Goal: Task Accomplishment & Management: Manage account settings

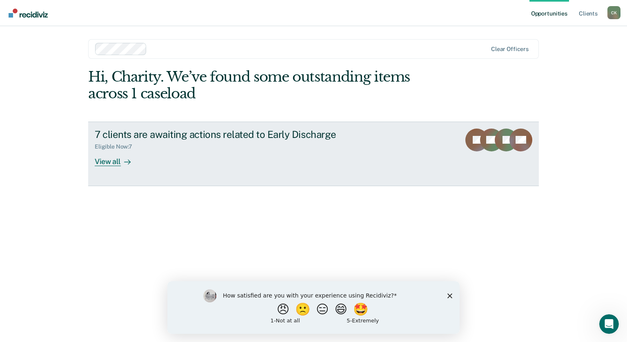
click at [102, 164] on div "View all" at bounding box center [118, 158] width 46 height 16
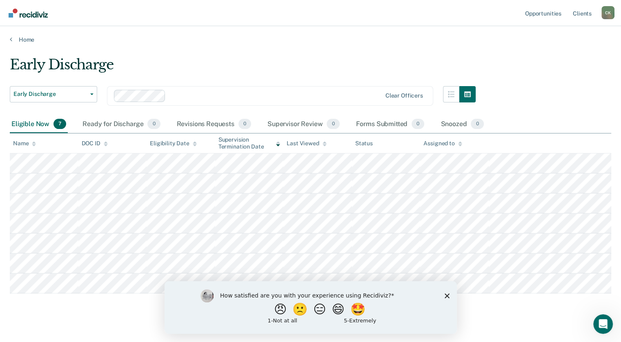
click at [444, 294] on icon "Close survey" at bounding box center [446, 295] width 5 height 5
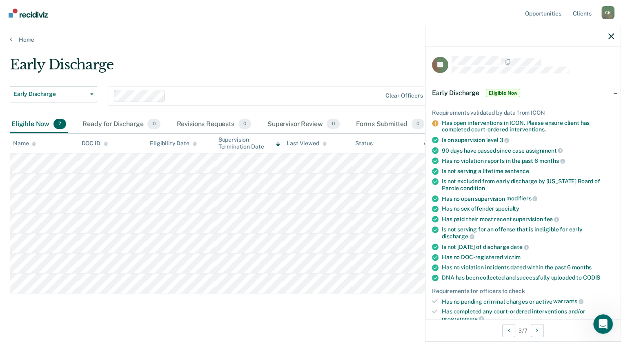
click at [375, 52] on main "Early Discharge Early Discharge Early Discharge Clear officers Eligible Now 7 R…" at bounding box center [310, 196] width 621 height 306
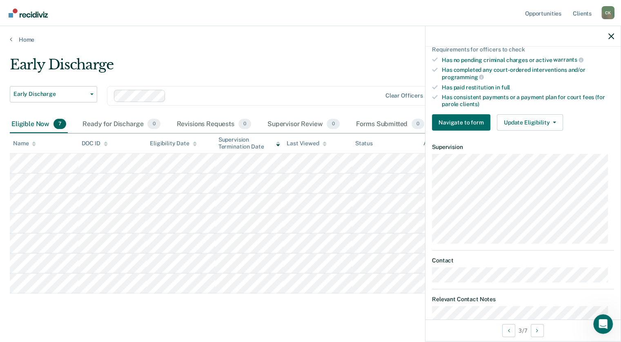
scroll to position [269, 0]
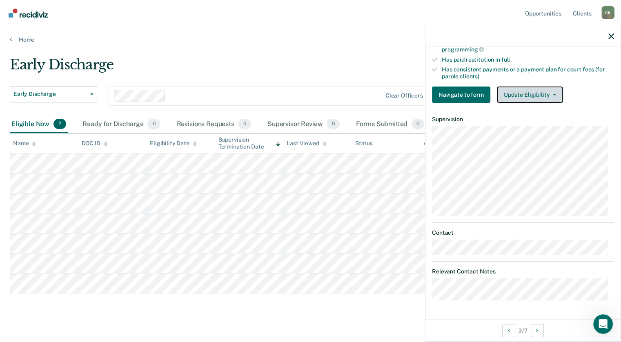
click at [553, 89] on button "Update Eligibility" at bounding box center [530, 95] width 66 height 16
click at [400, 60] on div "Early Discharge" at bounding box center [243, 67] width 466 height 23
click at [613, 38] on icon "button" at bounding box center [611, 36] width 6 height 6
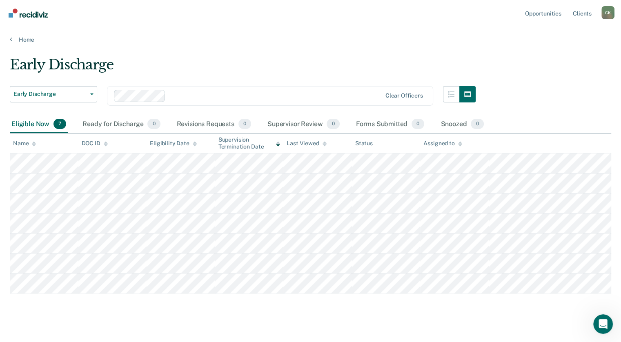
click at [490, 149] on table "Name DOC ID Eligibility Date Supervision Termination Date Last Viewed Status As…" at bounding box center [310, 213] width 601 height 160
click at [495, 146] on th at bounding box center [549, 143] width 122 height 20
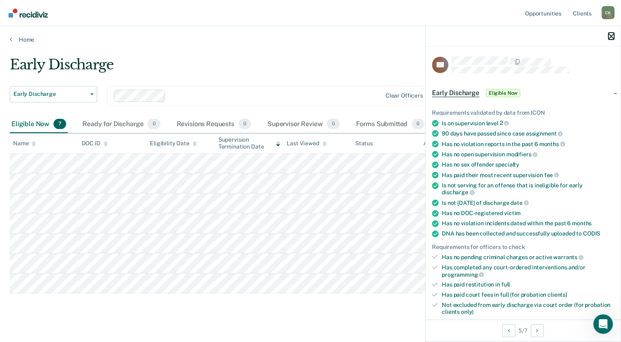
click at [610, 33] on button "button" at bounding box center [611, 36] width 6 height 7
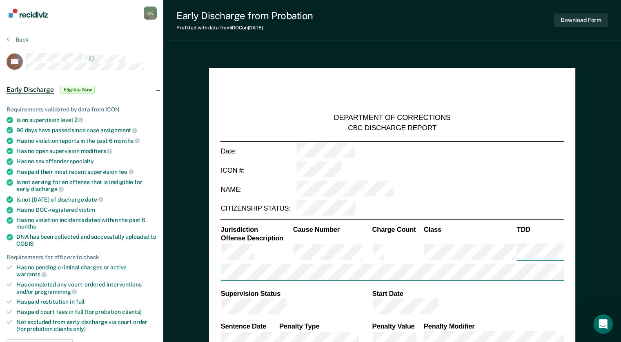
type textarea "x"
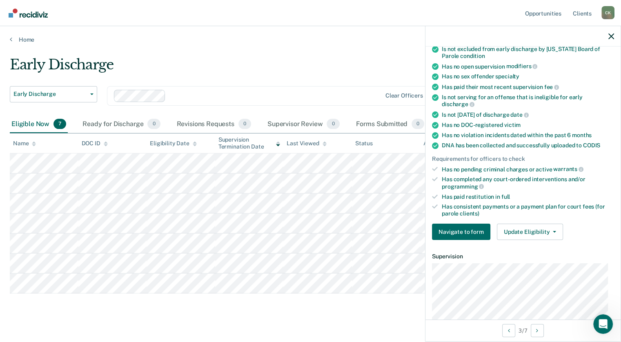
scroll to position [127, 0]
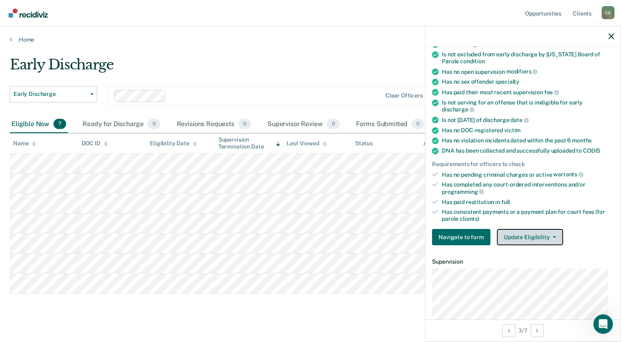
click at [551, 235] on button "Update Eligibility" at bounding box center [530, 237] width 66 height 16
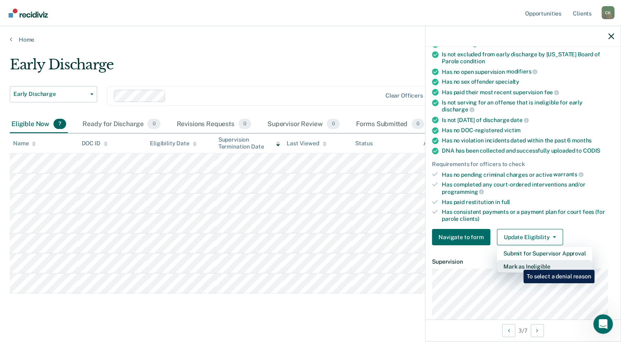
click at [517, 264] on button "Mark as Ineligible" at bounding box center [544, 266] width 95 height 13
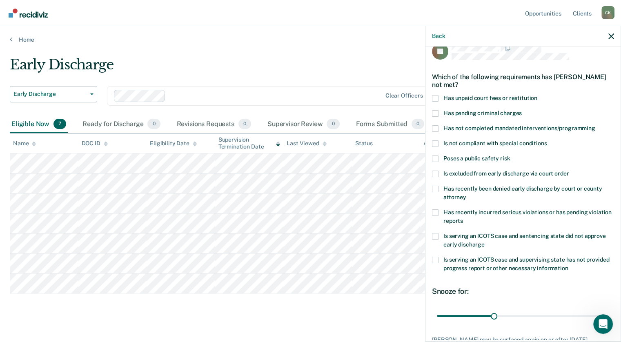
scroll to position [11, 0]
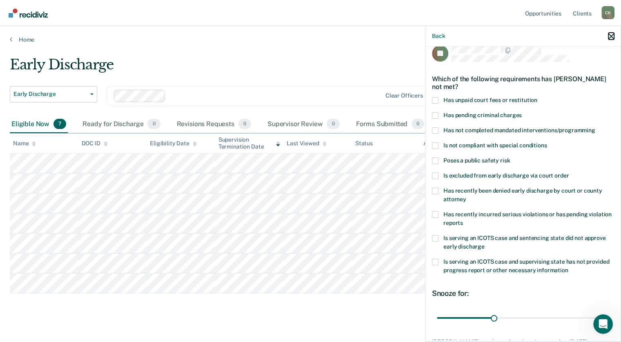
click at [611, 36] on icon "button" at bounding box center [611, 36] width 6 height 6
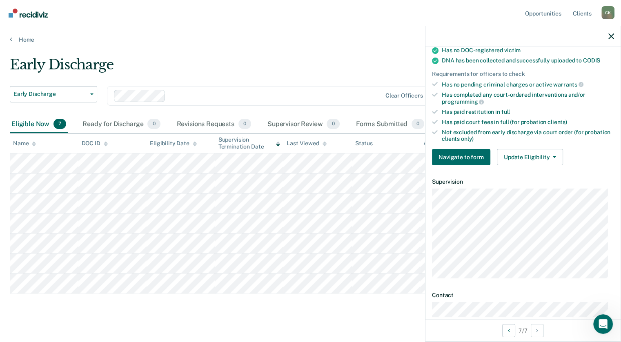
scroll to position [181, 0]
